Goal: Task Accomplishment & Management: Manage account settings

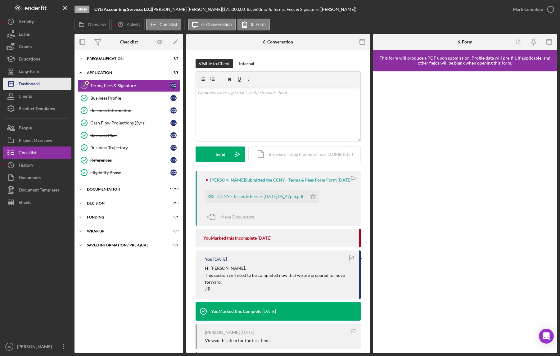
click at [31, 84] on div "Dashboard" at bounding box center [29, 85] width 21 height 14
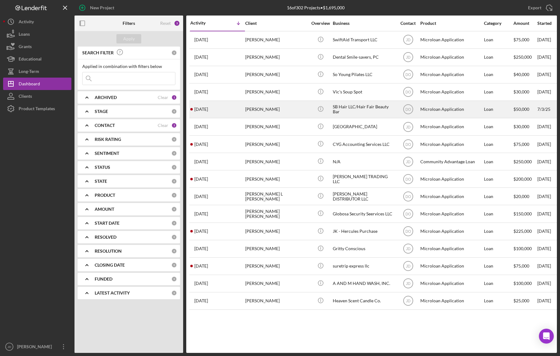
click at [344, 109] on div "SB Hair LLC/Hair Fair Beauty Bar" at bounding box center [364, 109] width 62 height 16
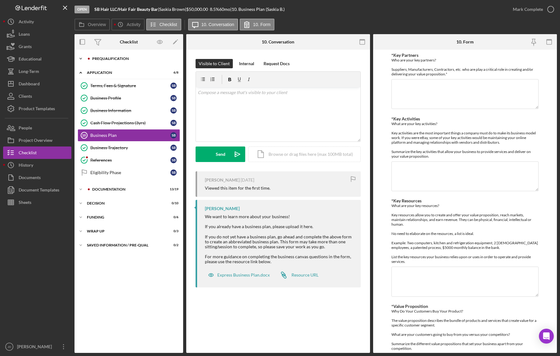
click at [80, 56] on icon "Icon/Expander" at bounding box center [81, 58] width 12 height 12
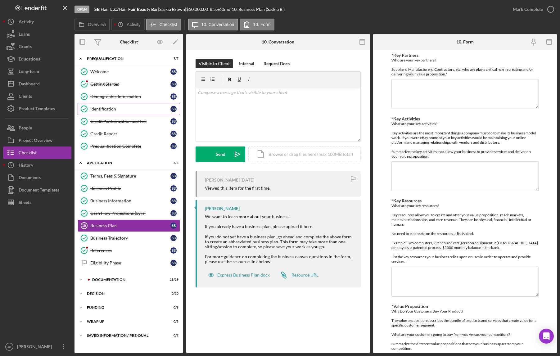
click at [106, 108] on div "Identification" at bounding box center [130, 109] width 80 height 5
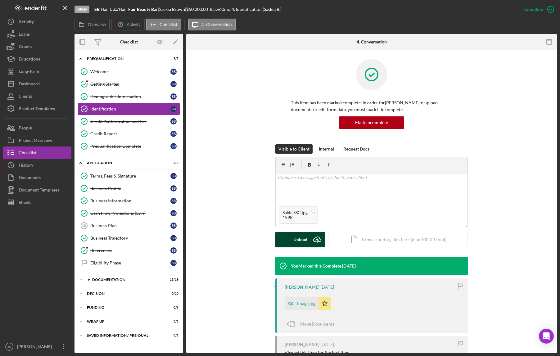
click at [295, 239] on div "Upload" at bounding box center [301, 240] width 14 height 16
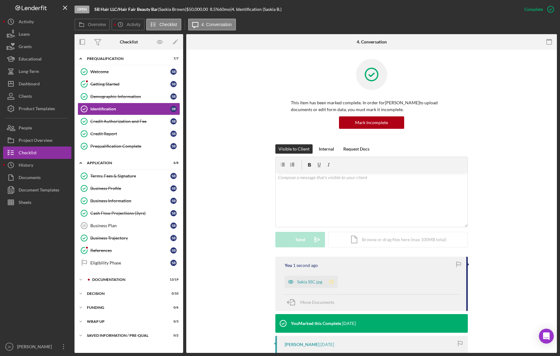
click at [332, 283] on polygon "button" at bounding box center [331, 281] width 5 height 5
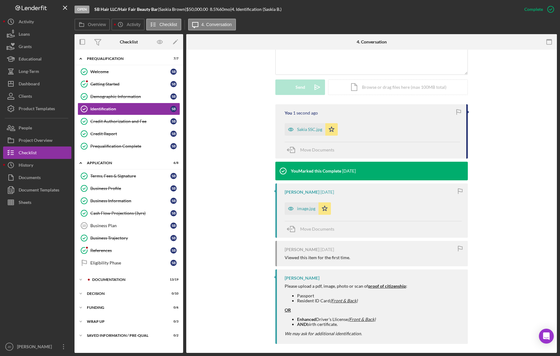
scroll to position [156, 0]
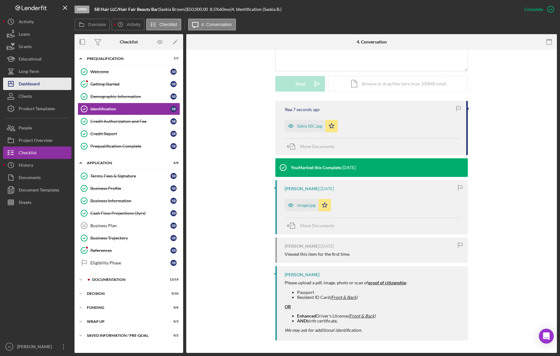
click at [34, 82] on div "Dashboard" at bounding box center [29, 85] width 21 height 14
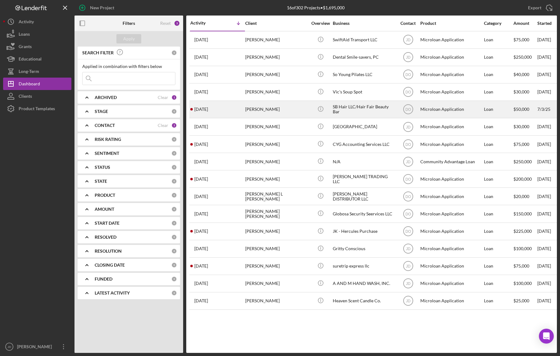
click at [257, 109] on div "Saskia Brown" at bounding box center [276, 109] width 62 height 16
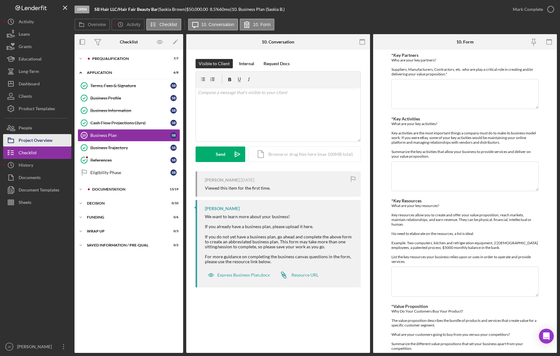
click at [39, 139] on div "Project Overview" at bounding box center [36, 141] width 34 height 14
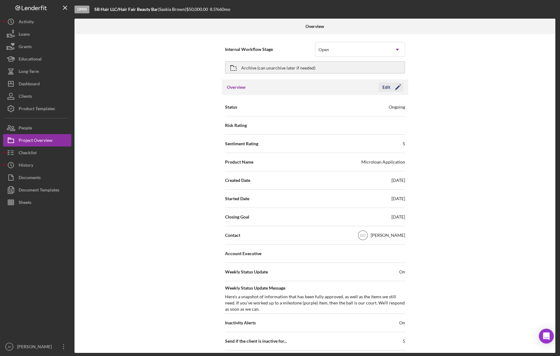
click at [393, 85] on icon "Icon/Edit" at bounding box center [398, 88] width 16 height 16
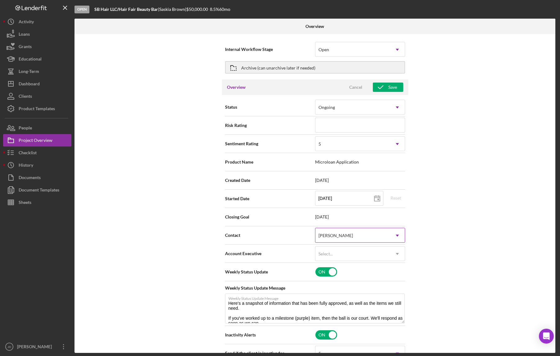
click at [398, 238] on icon "Icon/Dropdown Arrow" at bounding box center [397, 235] width 15 height 15
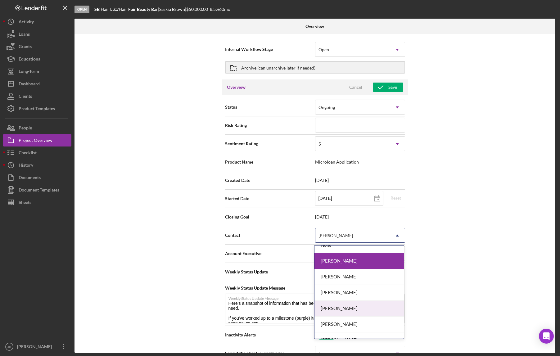
scroll to position [49, 0]
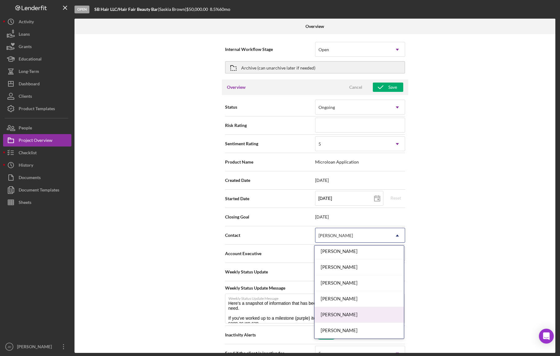
click at [355, 316] on div "Shannon Jefferson" at bounding box center [359, 315] width 89 height 16
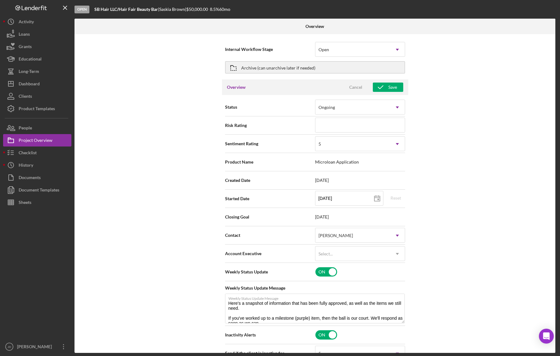
click at [433, 198] on div "Internal Workflow Stage Open Icon/Dropdown Arrow Archive (can unarchive later i…" at bounding box center [315, 193] width 481 height 319
click at [384, 86] on icon "button" at bounding box center [381, 88] width 16 height 16
type textarea "Here's a snapshot of information that has been fully approved, as well as the i…"
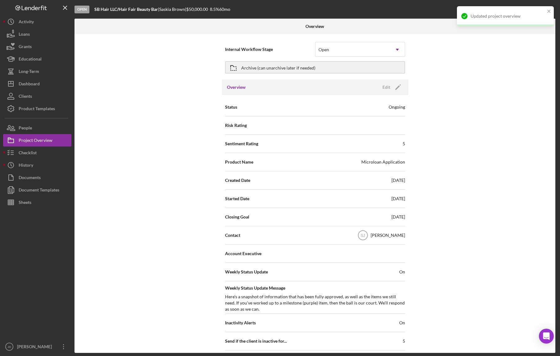
click at [547, 11] on div "Updated project overview" at bounding box center [505, 16] width 97 height 20
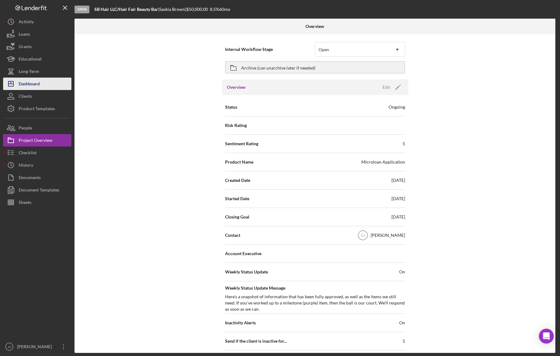
click at [31, 84] on div "Dashboard" at bounding box center [29, 85] width 21 height 14
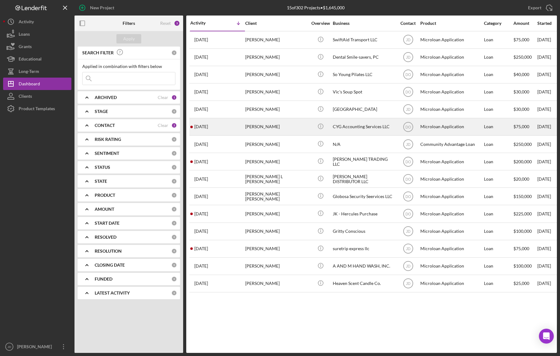
click at [349, 127] on div "CYG Accounting Services LLC" at bounding box center [364, 127] width 62 height 16
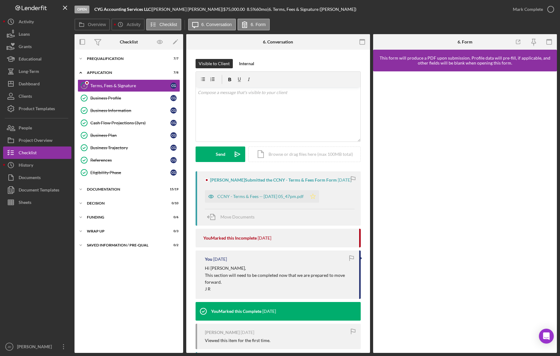
click at [319, 203] on icon "Icon/Star" at bounding box center [313, 196] width 12 height 12
click at [276, 199] on div "CCNY - Terms & Fees -- 2025-08-12 05_47pm.pdf" at bounding box center [260, 196] width 86 height 5
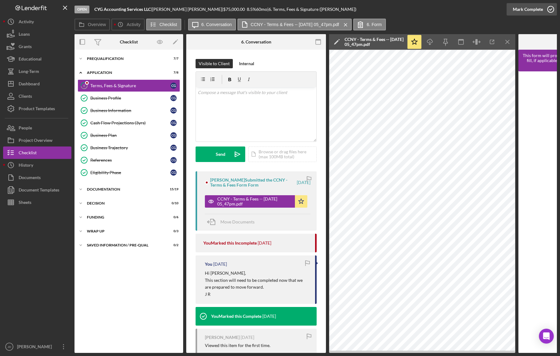
click at [552, 8] on icon "button" at bounding box center [551, 10] width 16 height 16
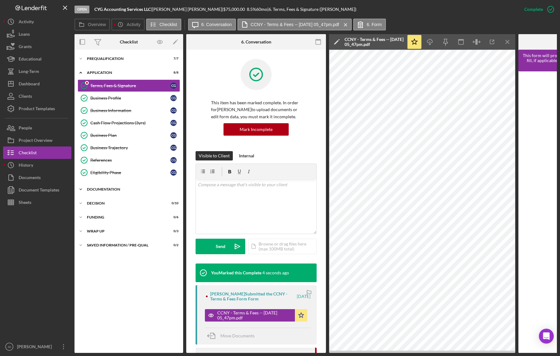
click at [78, 188] on icon "Icon/Expander" at bounding box center [81, 189] width 12 height 12
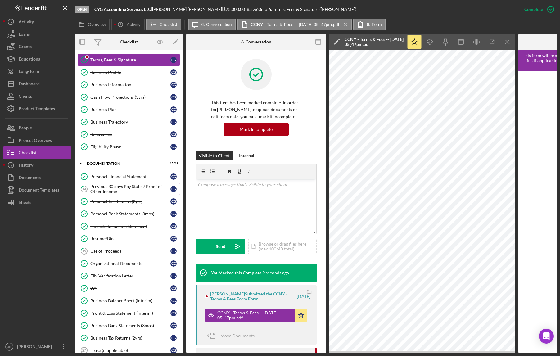
scroll to position [29, 0]
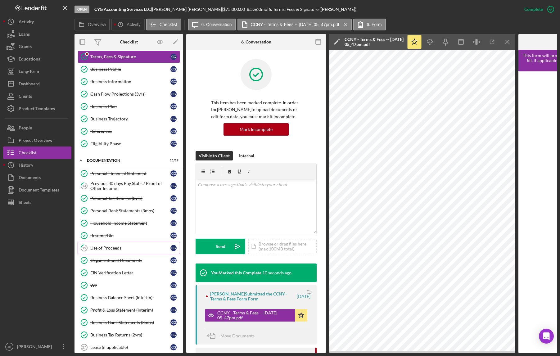
click at [116, 249] on div "Use of Proceeds" at bounding box center [130, 248] width 80 height 5
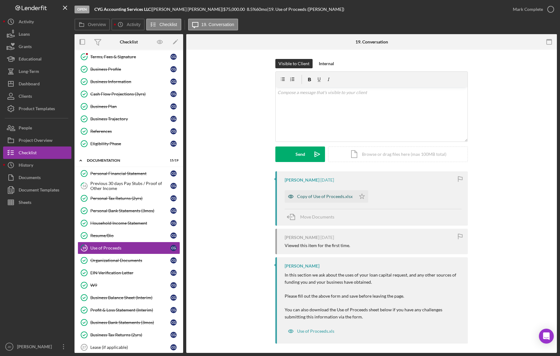
click at [334, 197] on div "Copy of Use of Proceeds.xlsx" at bounding box center [325, 196] width 56 height 5
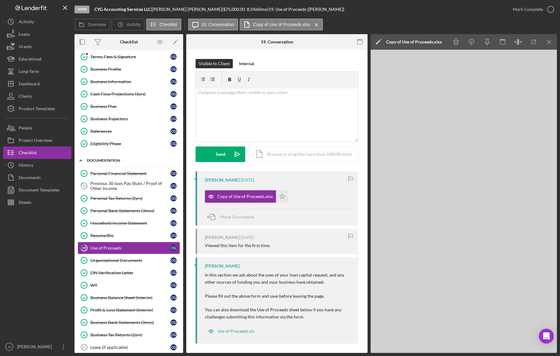
click at [80, 44] on polyline at bounding box center [81, 43] width 2 height 1
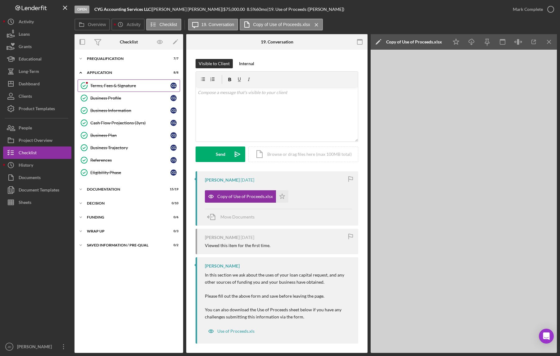
click at [128, 86] on div "Terms, Fees & Signature" at bounding box center [130, 85] width 80 height 5
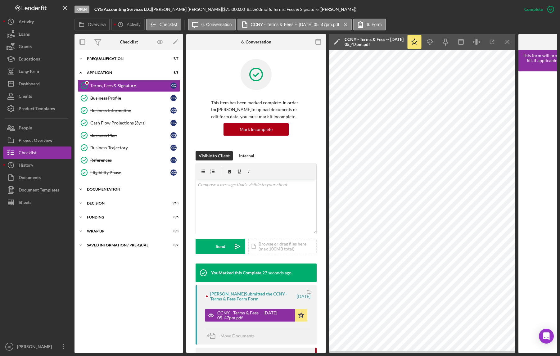
click at [80, 59] on polyline at bounding box center [81, 58] width 2 height 1
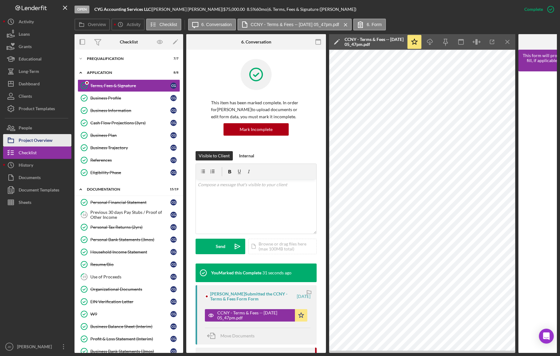
click at [40, 140] on div "Project Overview" at bounding box center [36, 141] width 34 height 14
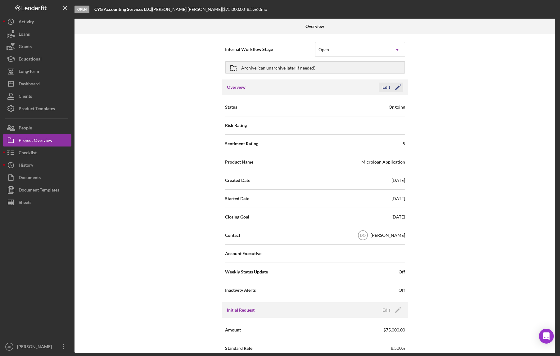
click at [398, 89] on icon "Icon/Edit" at bounding box center [398, 88] width 16 height 16
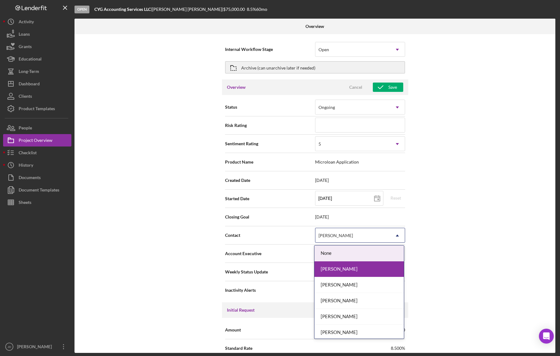
click at [398, 238] on icon "Icon/Dropdown Arrow" at bounding box center [397, 235] width 15 height 15
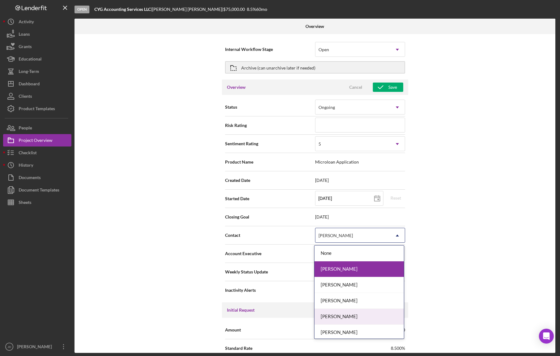
scroll to position [49, 0]
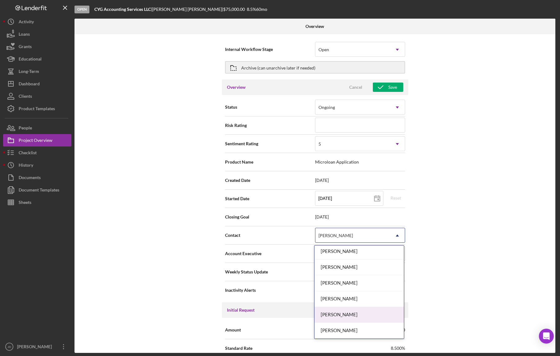
click at [357, 317] on div "Shannon Jefferson" at bounding box center [359, 315] width 89 height 16
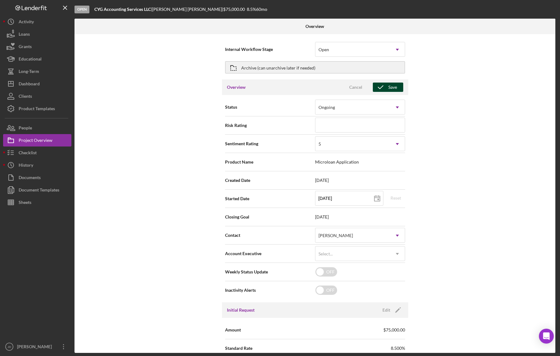
click at [392, 87] on div "Save" at bounding box center [393, 87] width 9 height 9
click at [551, 10] on icon "close" at bounding box center [549, 11] width 4 height 5
click at [390, 89] on div "Save" at bounding box center [393, 87] width 9 height 9
click at [393, 87] on div "Save" at bounding box center [393, 87] width 9 height 9
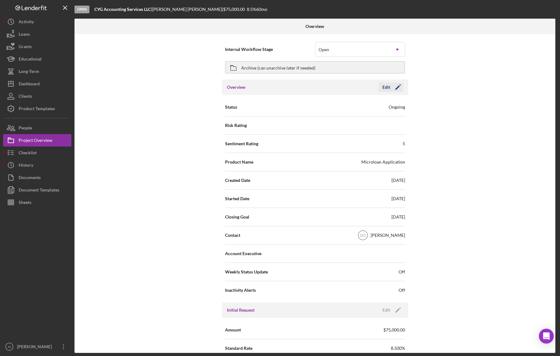
click at [397, 84] on icon "Icon/Edit" at bounding box center [398, 88] width 16 height 16
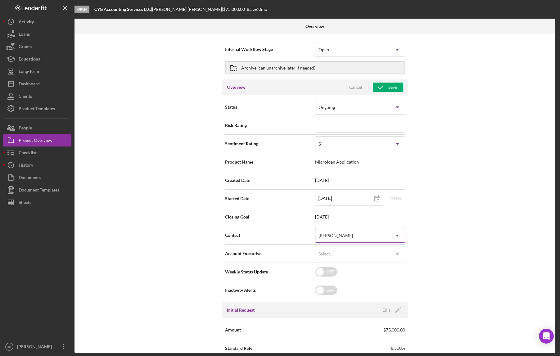
click at [395, 238] on icon "Icon/Dropdown Arrow" at bounding box center [397, 235] width 15 height 15
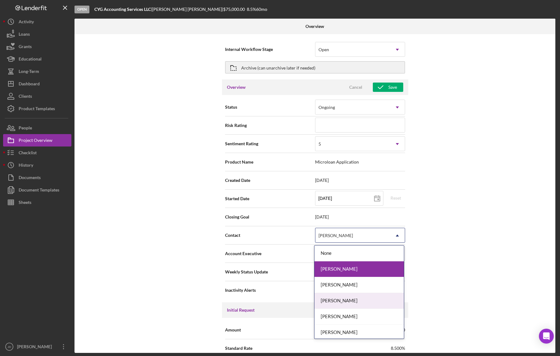
scroll to position [49, 0]
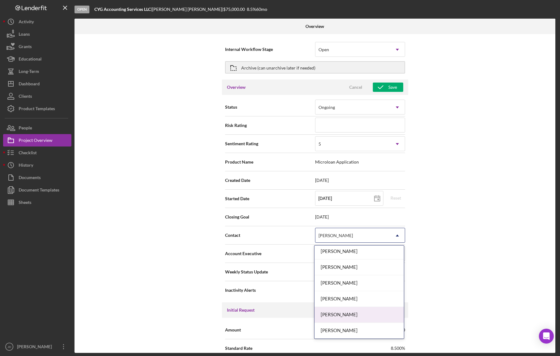
click at [367, 312] on div "Shannon Jefferson" at bounding box center [359, 315] width 89 height 16
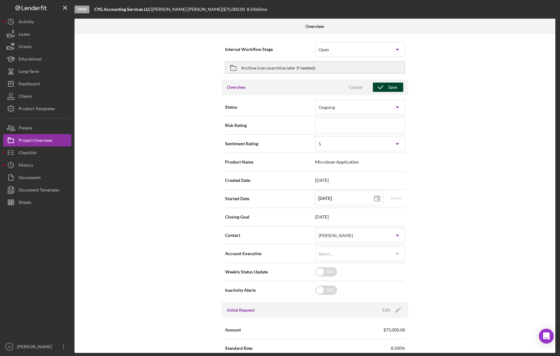
click at [384, 87] on icon "button" at bounding box center [381, 88] width 16 height 16
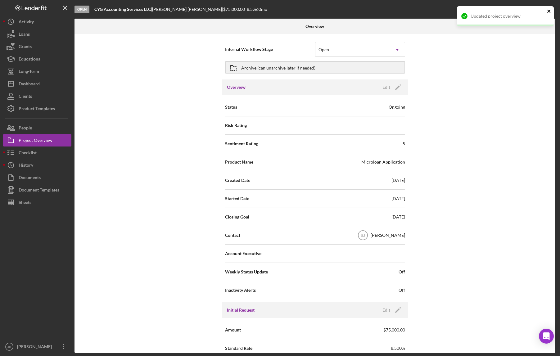
click at [549, 12] on icon "close" at bounding box center [549, 11] width 4 height 5
